Goal: Use online tool/utility: Utilize a website feature to perform a specific function

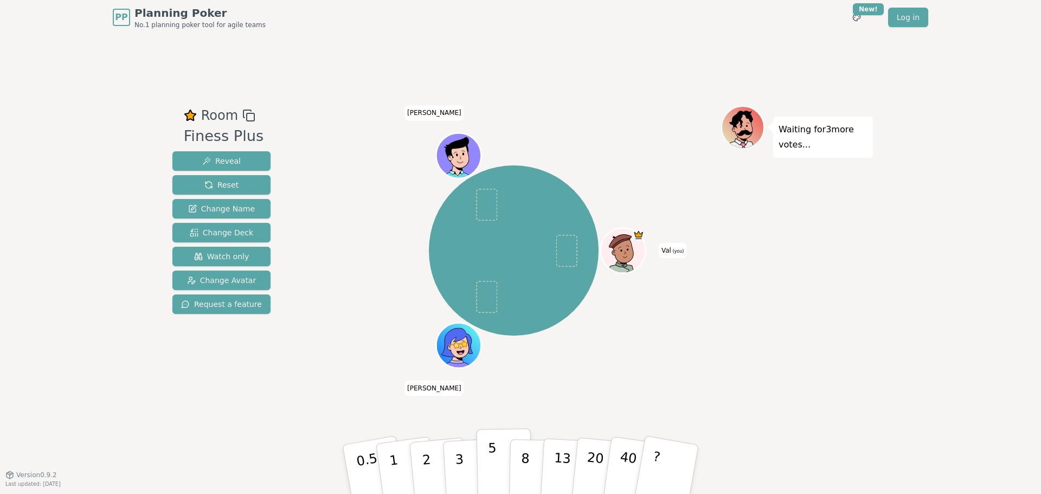
click at [480, 457] on button "5" at bounding box center [505, 469] width 56 height 82
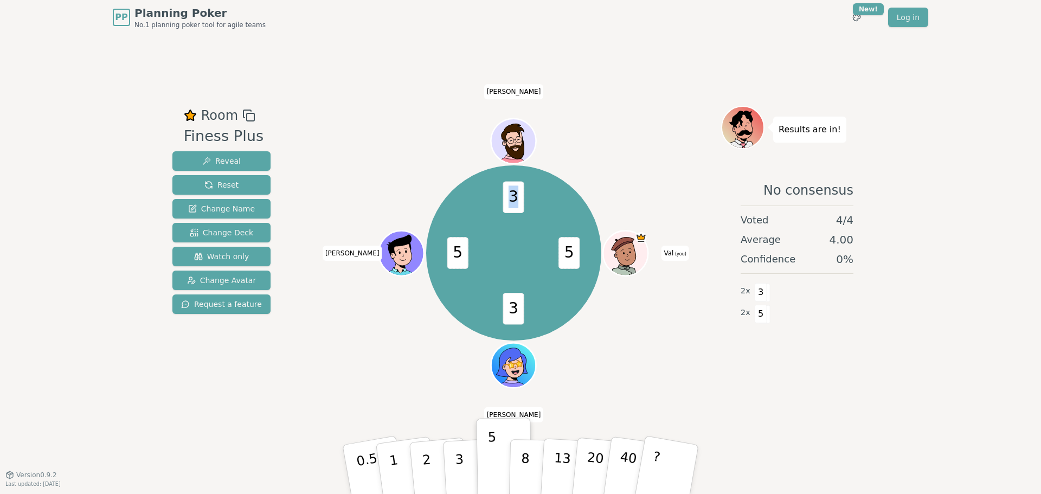
drag, startPoint x: 511, startPoint y: 195, endPoint x: 520, endPoint y: 196, distance: 8.3
click at [520, 196] on span "3" at bounding box center [513, 198] width 21 height 32
click at [503, 251] on div "5 3 5 3 Val (you) [PERSON_NAME]" at bounding box center [513, 252] width 175 height 175
drag, startPoint x: 458, startPoint y: 255, endPoint x: 449, endPoint y: 256, distance: 9.2
click at [449, 256] on span "5" at bounding box center [457, 253] width 21 height 32
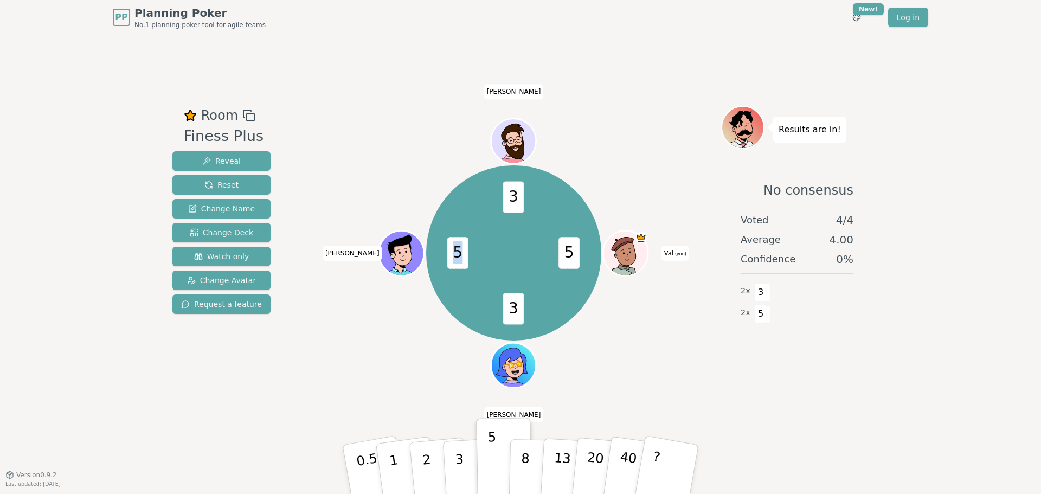
click at [459, 259] on span "5" at bounding box center [457, 253] width 21 height 32
drag, startPoint x: 484, startPoint y: 196, endPoint x: 508, endPoint y: 320, distance: 127.0
click at [508, 320] on div "5 3 5 3 Val (you) [PERSON_NAME]" at bounding box center [513, 252] width 175 height 175
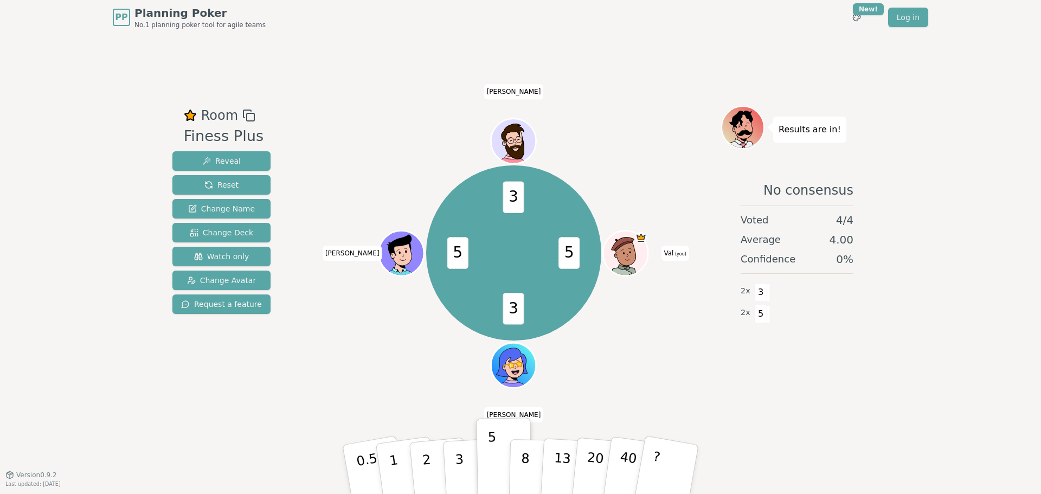
drag, startPoint x: 577, startPoint y: 250, endPoint x: 571, endPoint y: 255, distance: 8.1
click at [571, 255] on span "5" at bounding box center [569, 253] width 21 height 32
drag, startPoint x: 561, startPoint y: 319, endPoint x: 438, endPoint y: 194, distance: 175.2
click at [438, 194] on div "5 3 5 3 Val (you) [PERSON_NAME]" at bounding box center [513, 252] width 175 height 175
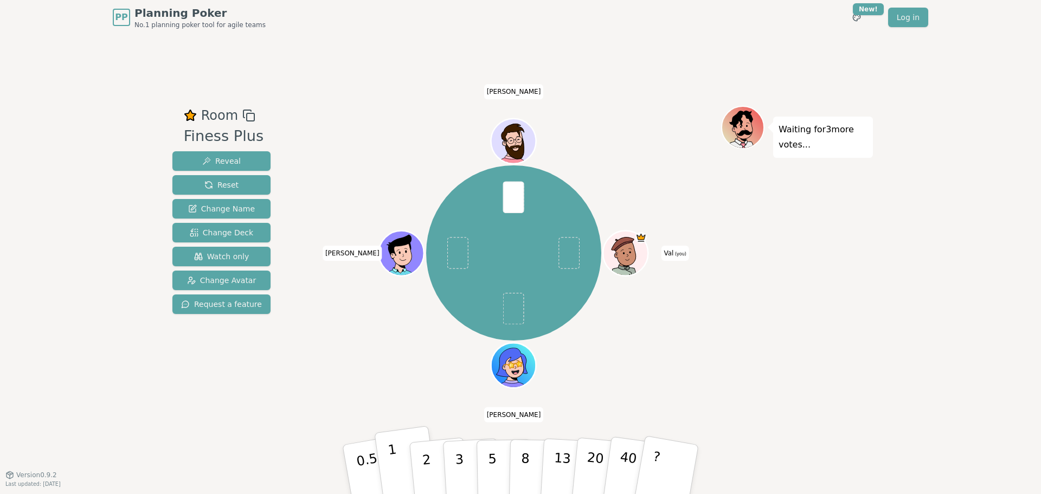
click at [381, 470] on button "1" at bounding box center [406, 470] width 65 height 88
